Goal: Information Seeking & Learning: Learn about a topic

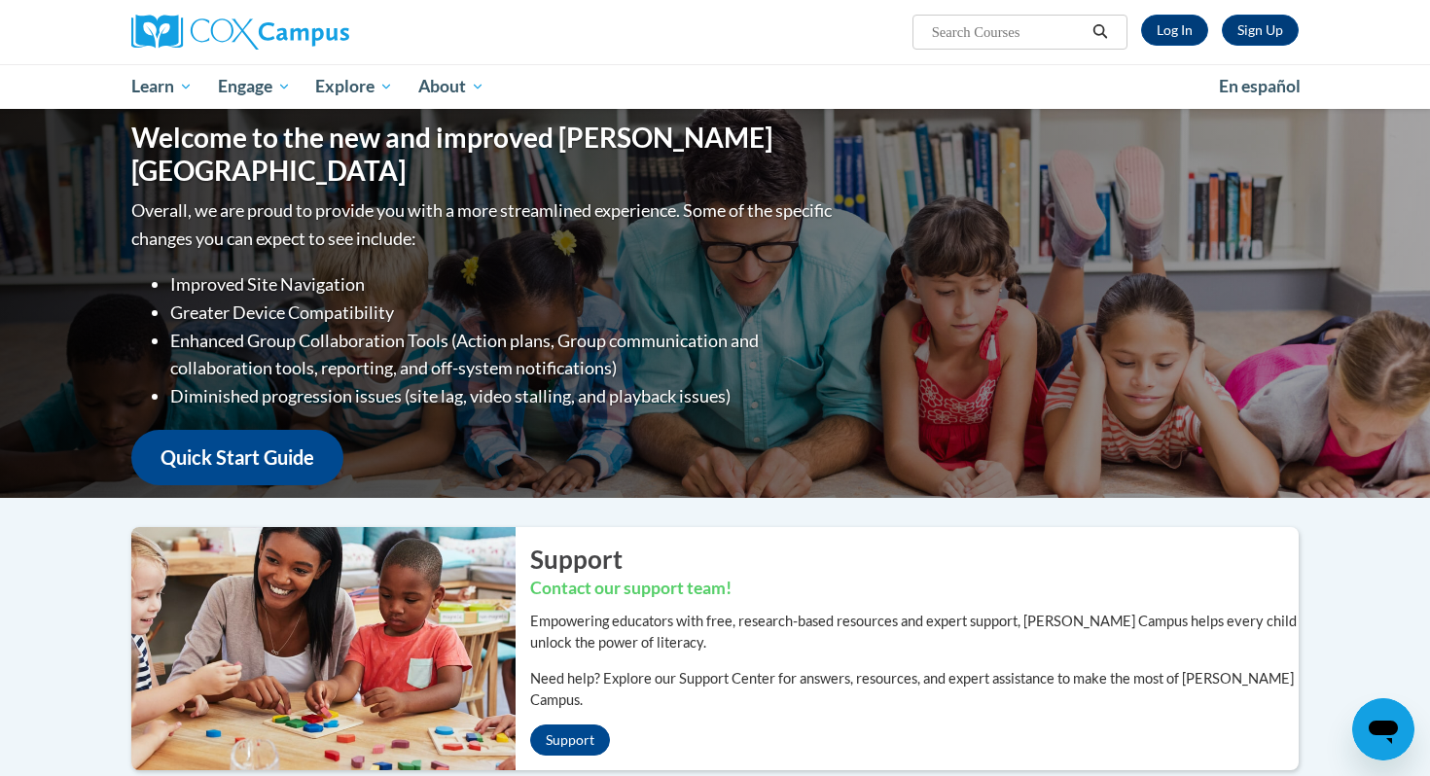
click at [964, 48] on span "Search Search..." at bounding box center [1020, 32] width 215 height 35
click at [1151, 30] on link "Log In" at bounding box center [1174, 30] width 67 height 31
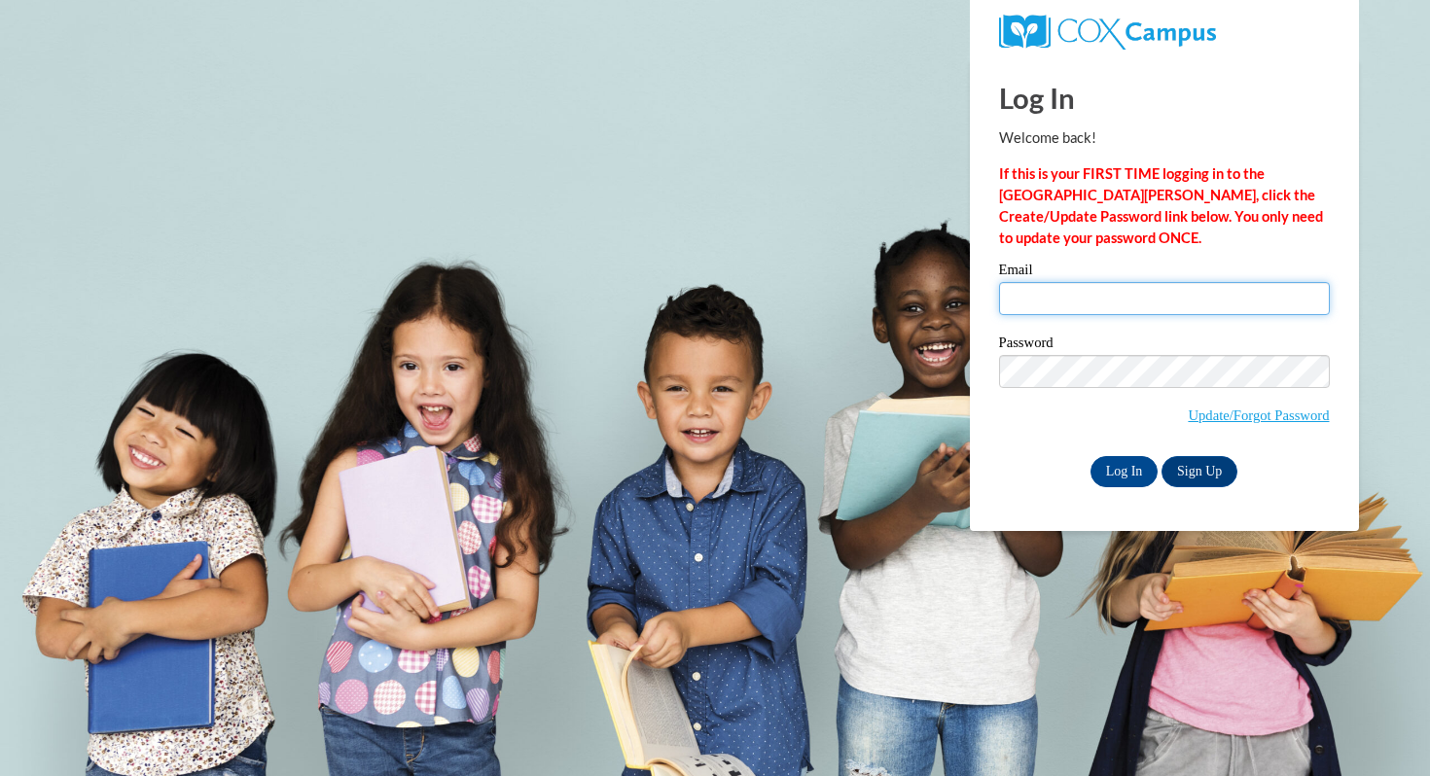
click at [1043, 307] on input "Email" at bounding box center [1164, 298] width 331 height 33
type input "lindseyw10@icloud.com"
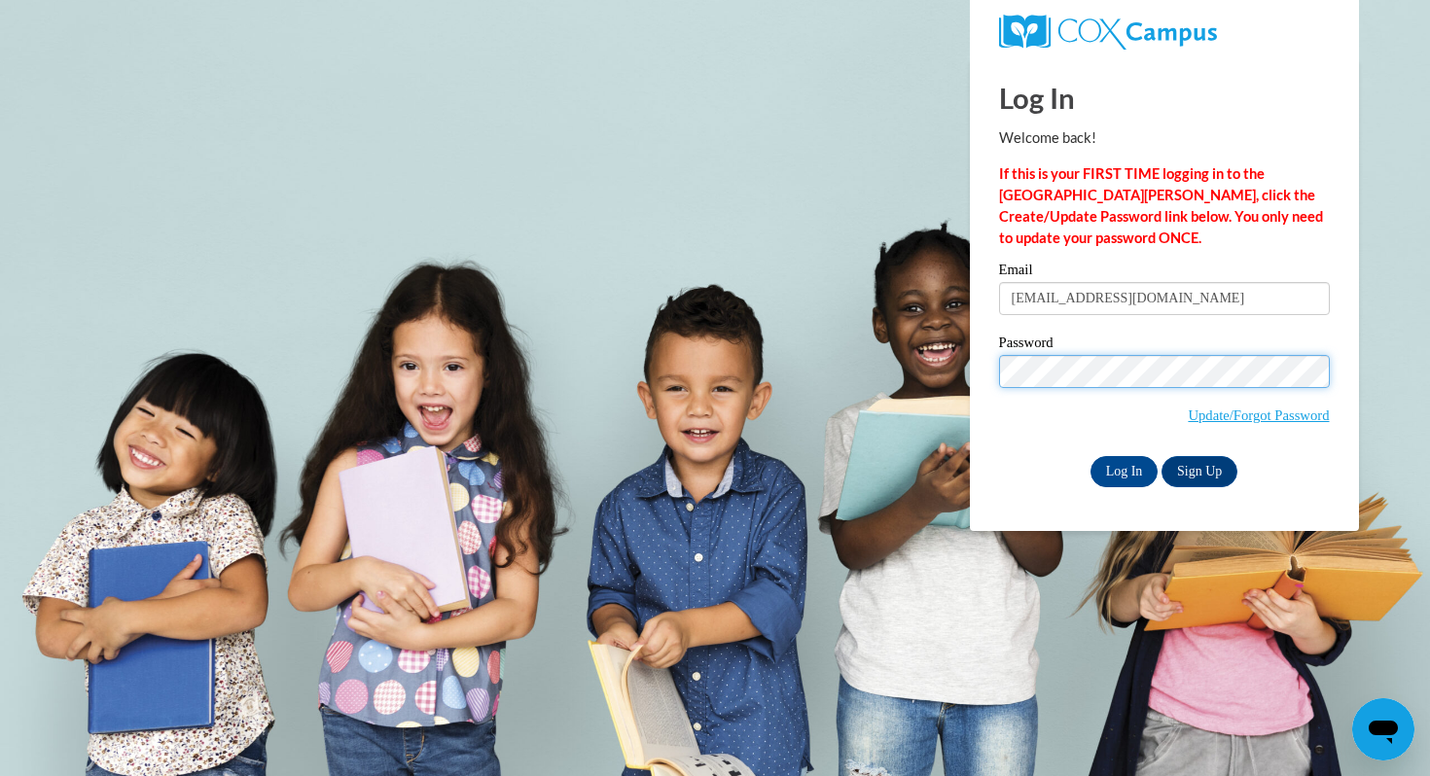
click at [1091, 456] on input "Log In" at bounding box center [1125, 471] width 68 height 31
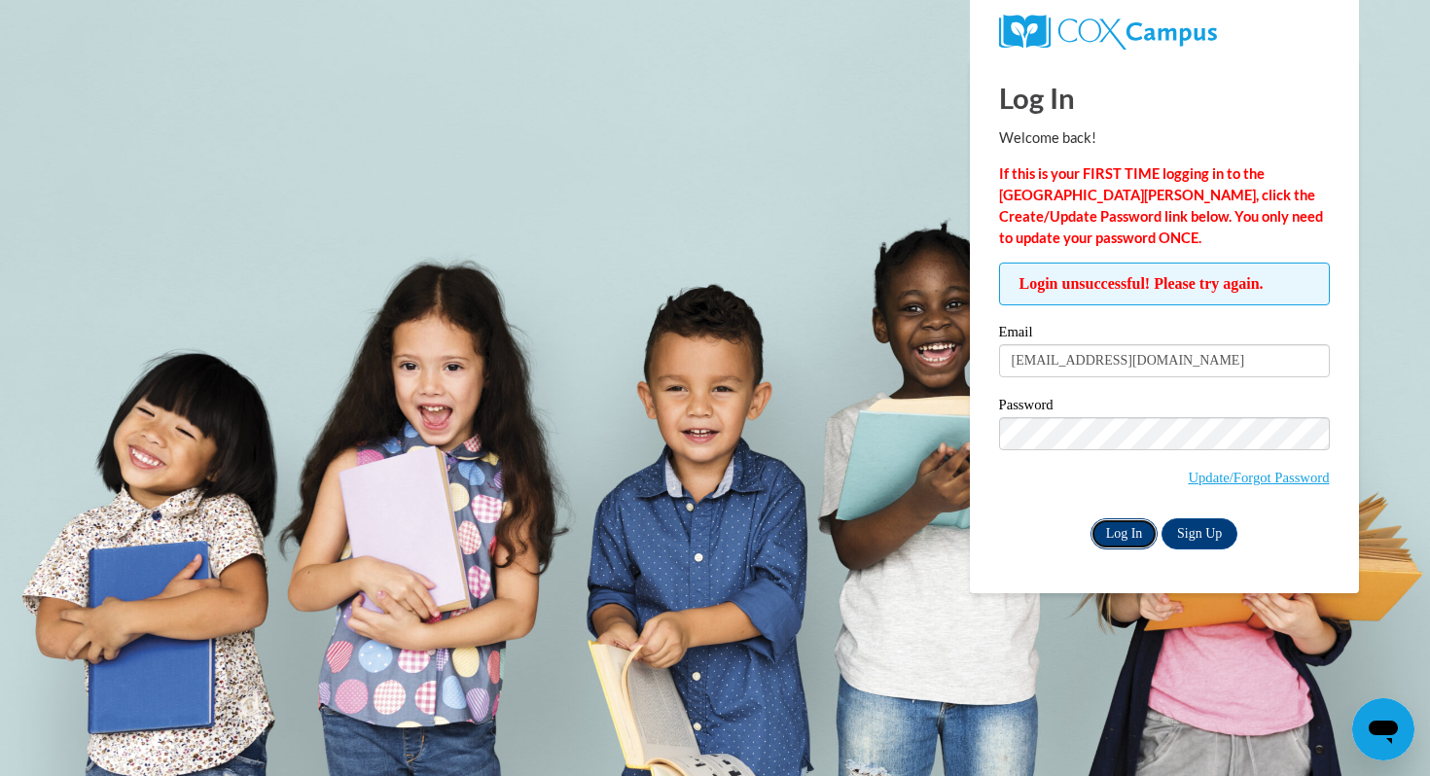
click at [1116, 530] on input "Log In" at bounding box center [1125, 534] width 68 height 31
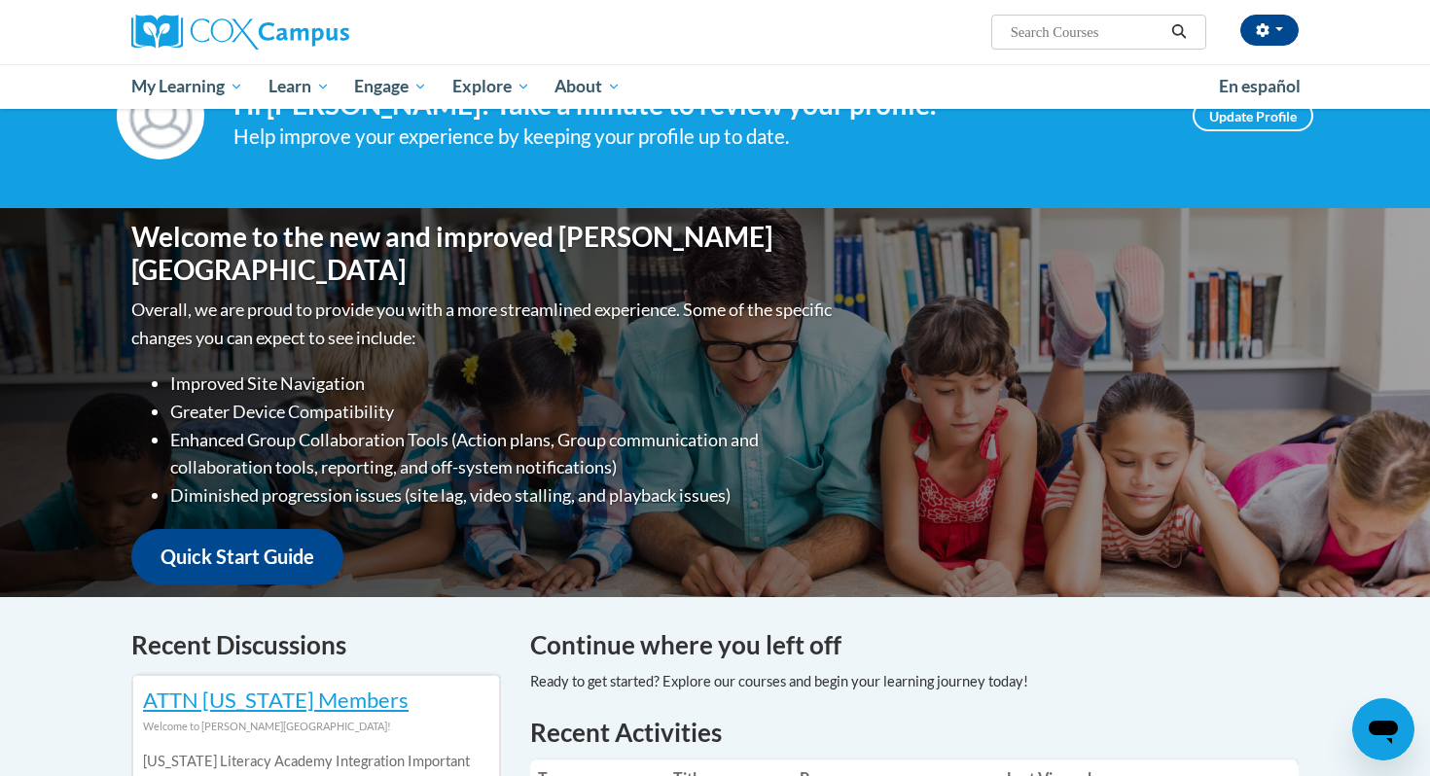
scroll to position [99, 0]
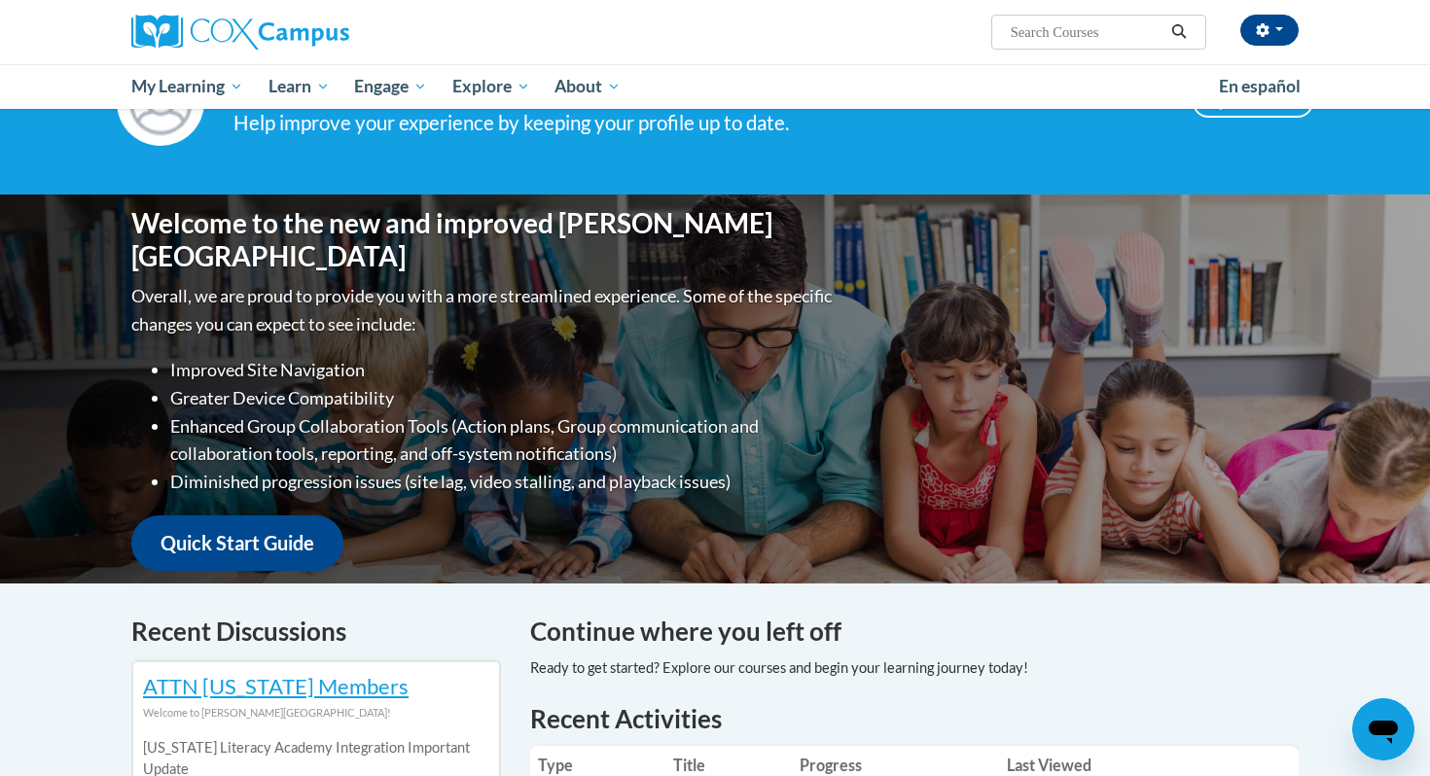
click at [1089, 32] on input "Search..." at bounding box center [1087, 31] width 156 height 23
type input "teaching writing to k-3"
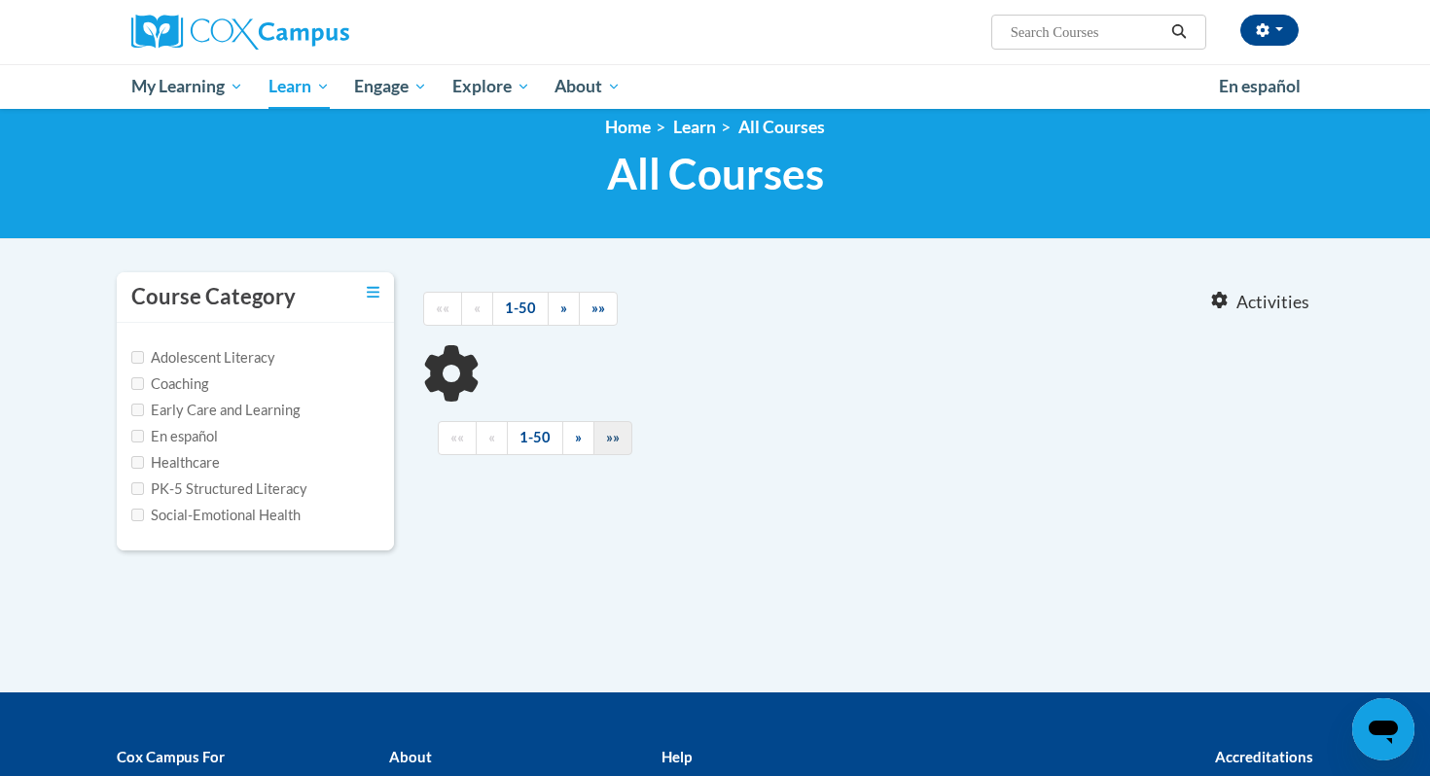
scroll to position [22, 0]
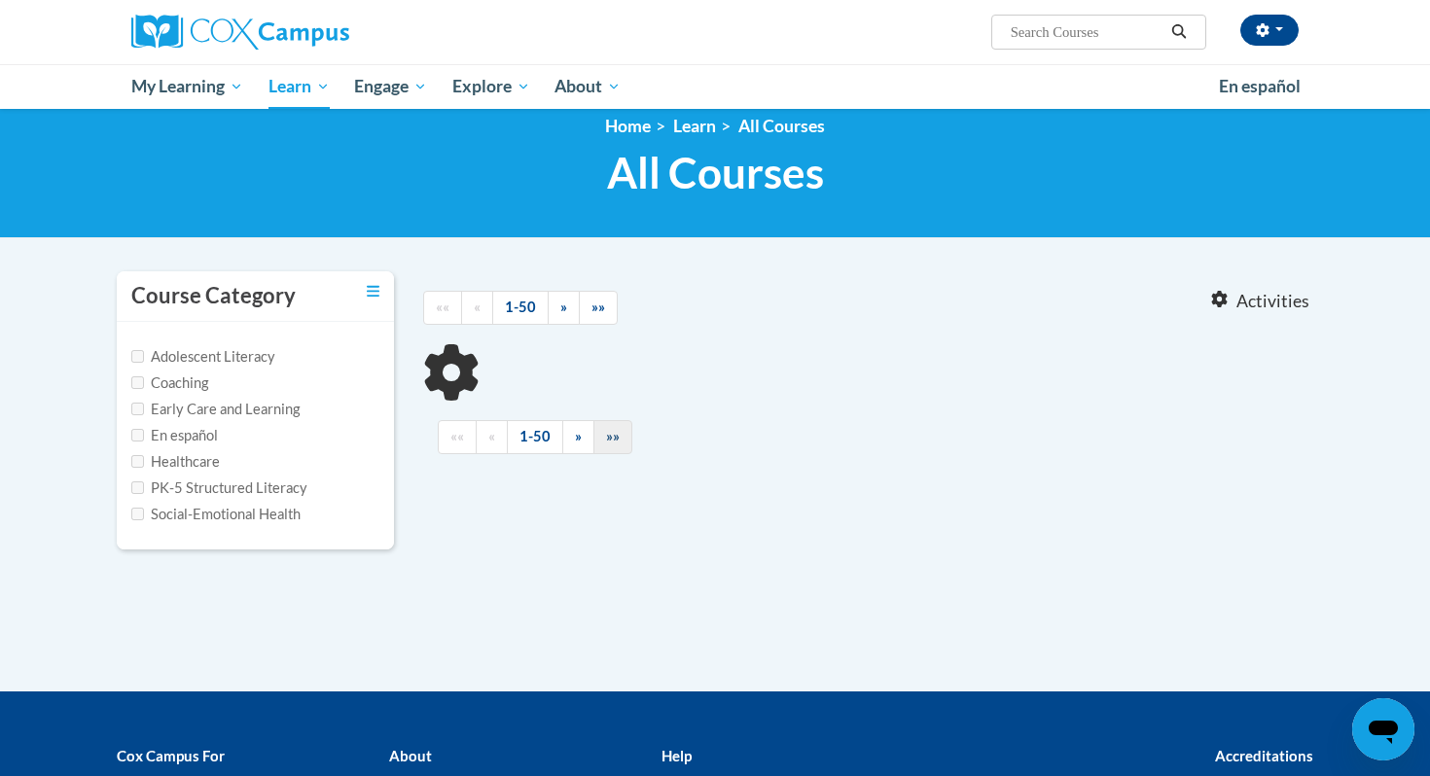
type input "teaching writing to k-3"
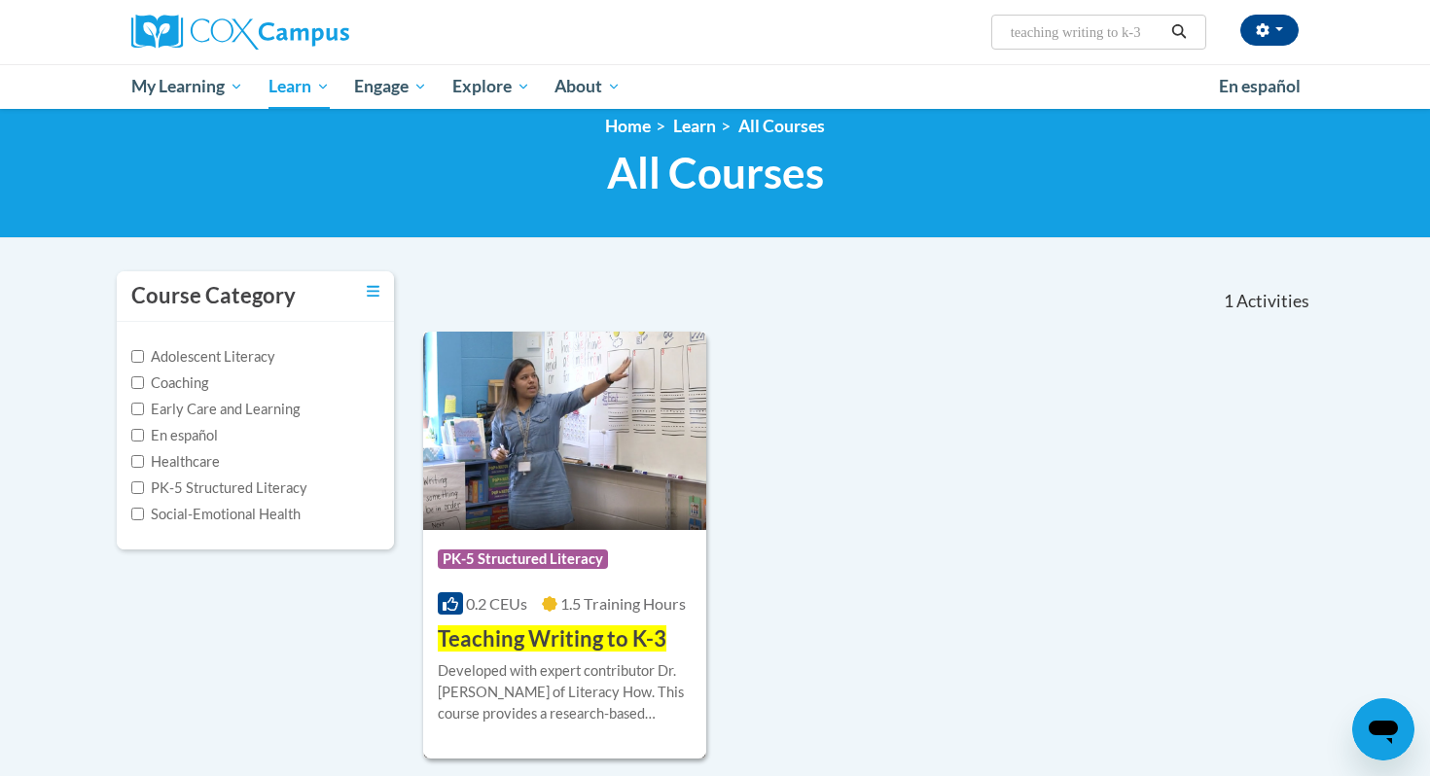
click at [594, 608] on span "1.5 Training Hours" at bounding box center [623, 604] width 126 height 18
